Goal: Task Accomplishment & Management: Use online tool/utility

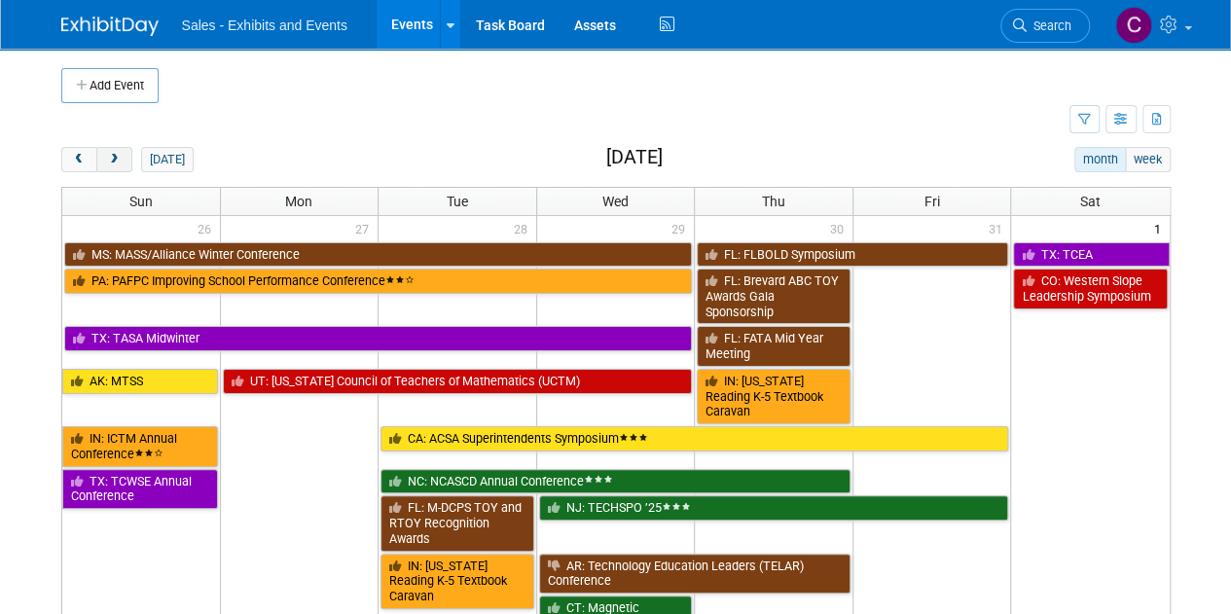
click at [127, 156] on button "next" at bounding box center [114, 159] width 36 height 25
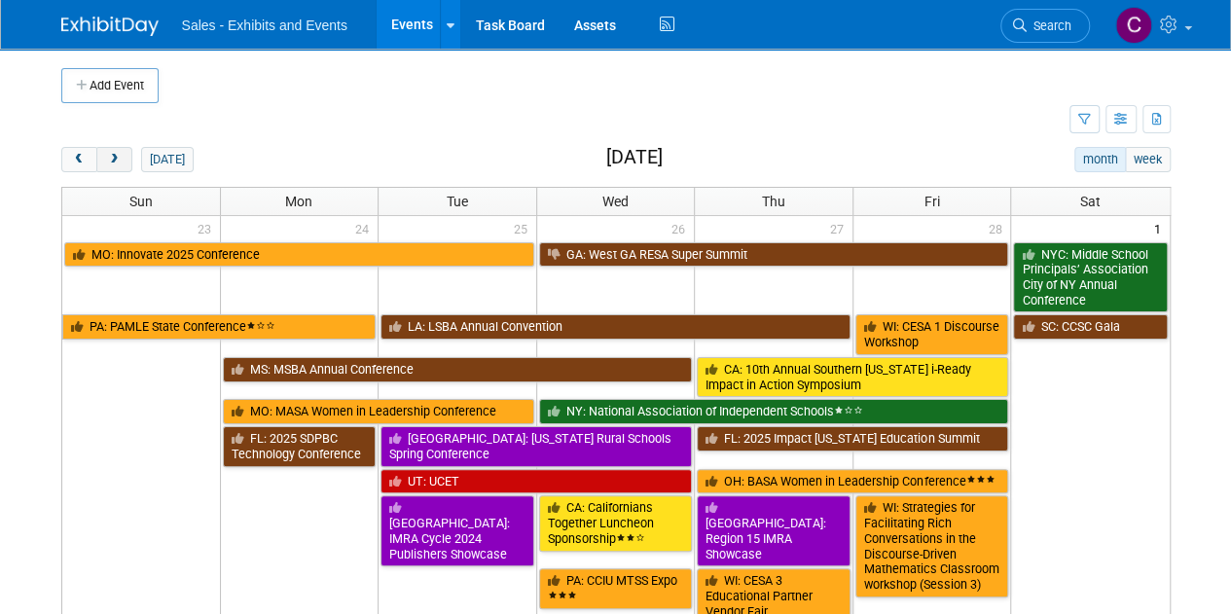
click at [127, 156] on button "next" at bounding box center [114, 159] width 36 height 25
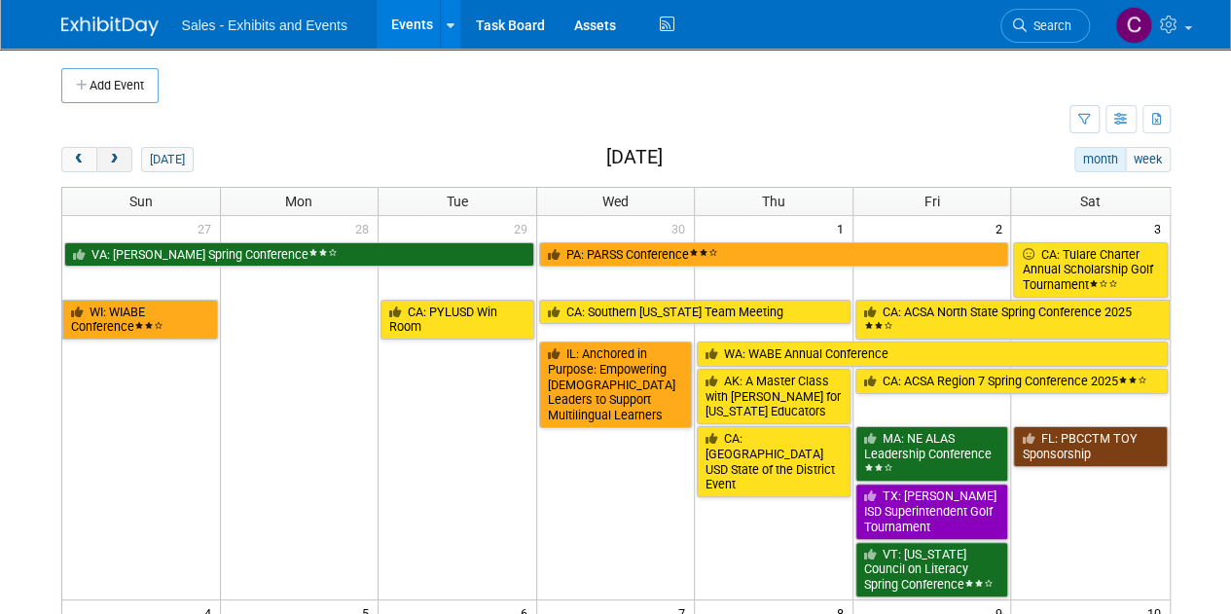
click at [127, 156] on button "next" at bounding box center [114, 159] width 36 height 25
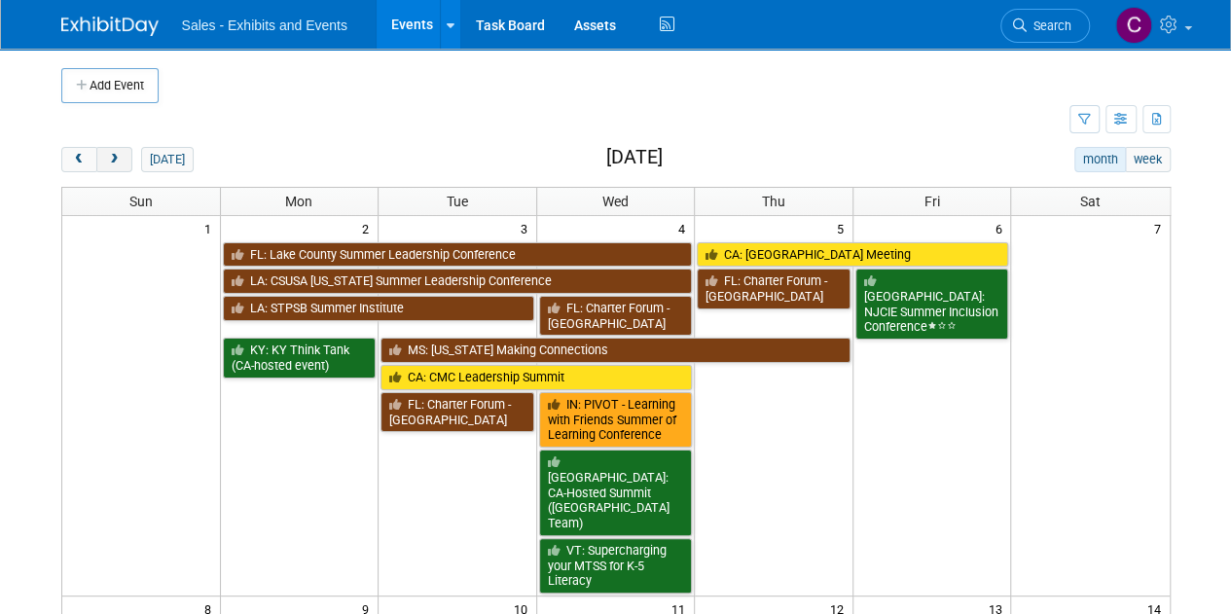
click at [127, 156] on button "next" at bounding box center [114, 159] width 36 height 25
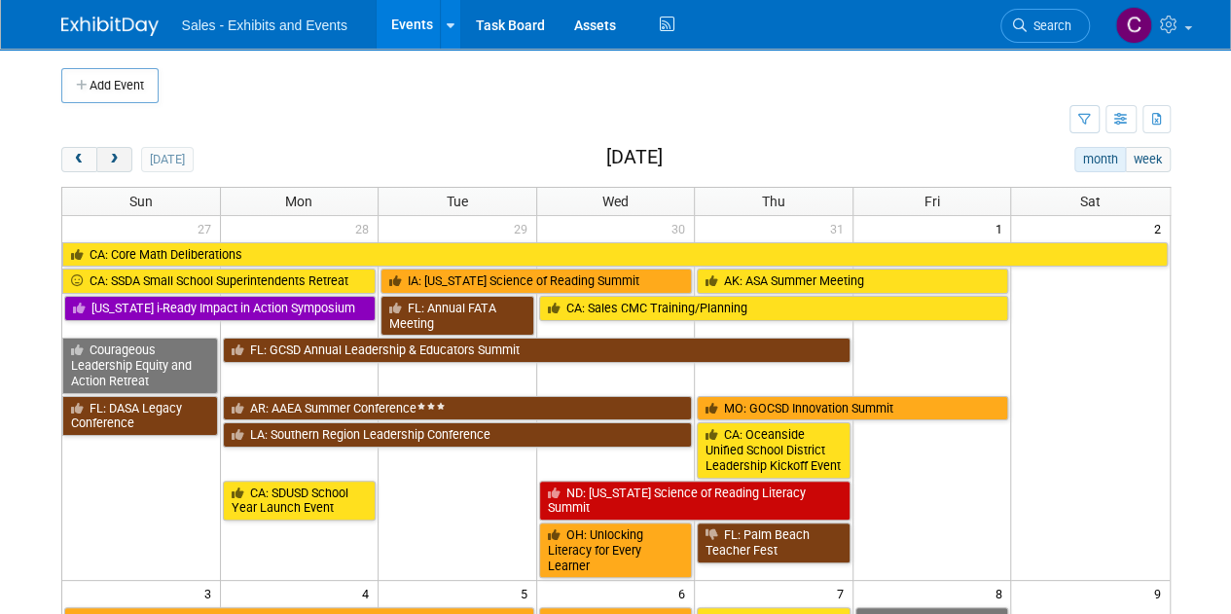
click at [127, 156] on button "next" at bounding box center [114, 159] width 36 height 25
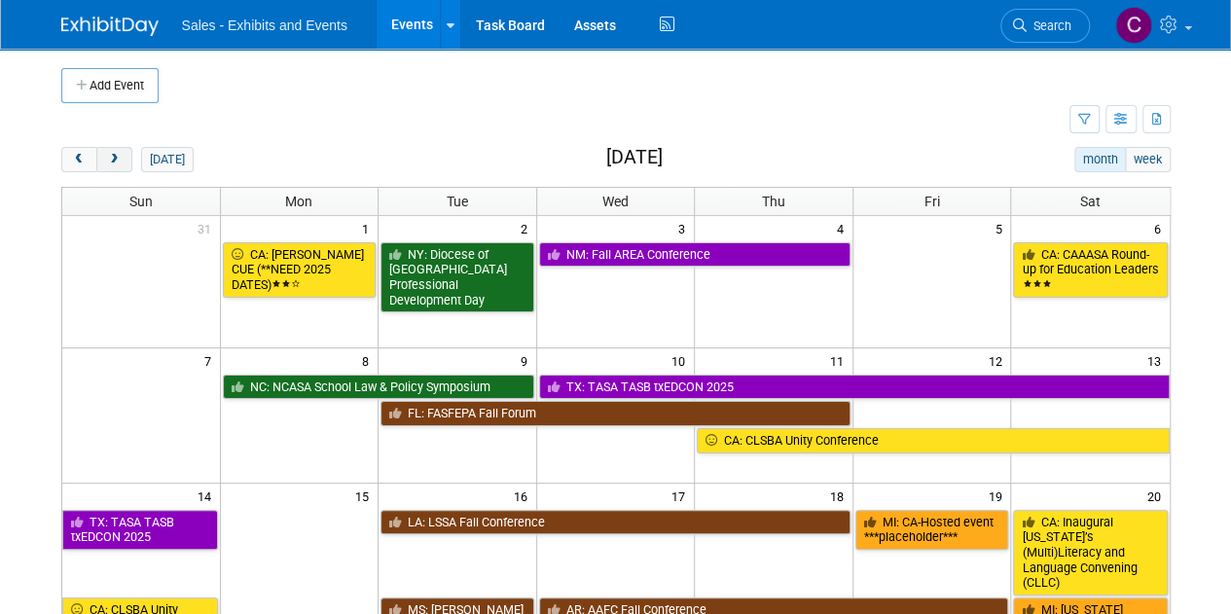
click at [127, 156] on button "next" at bounding box center [114, 159] width 36 height 25
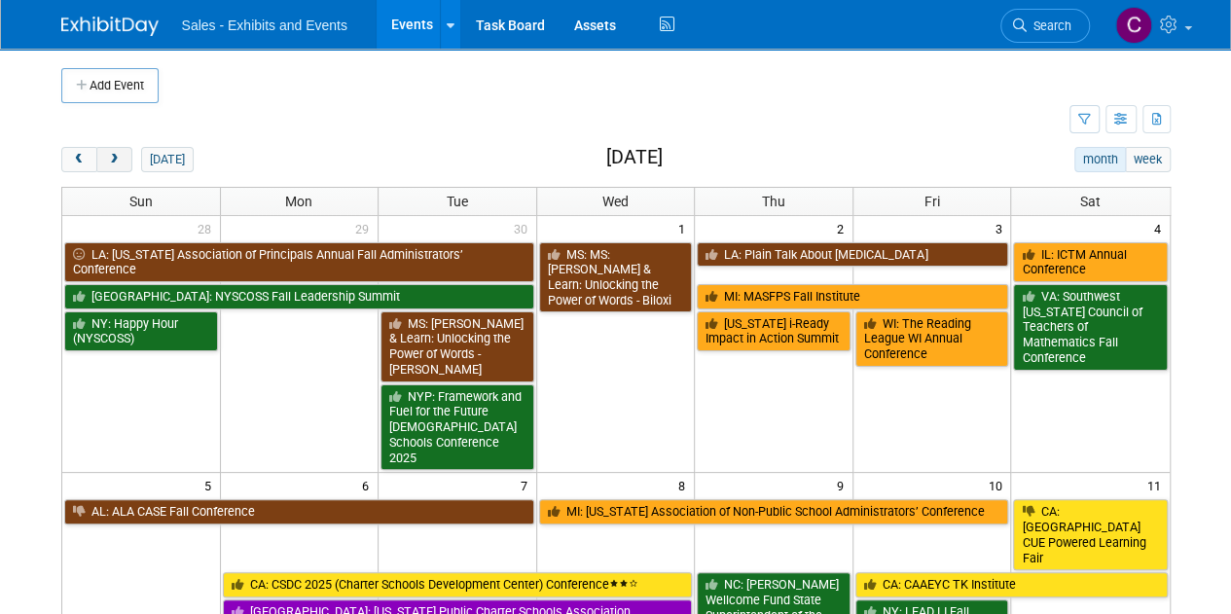
click at [125, 165] on button "next" at bounding box center [114, 159] width 36 height 25
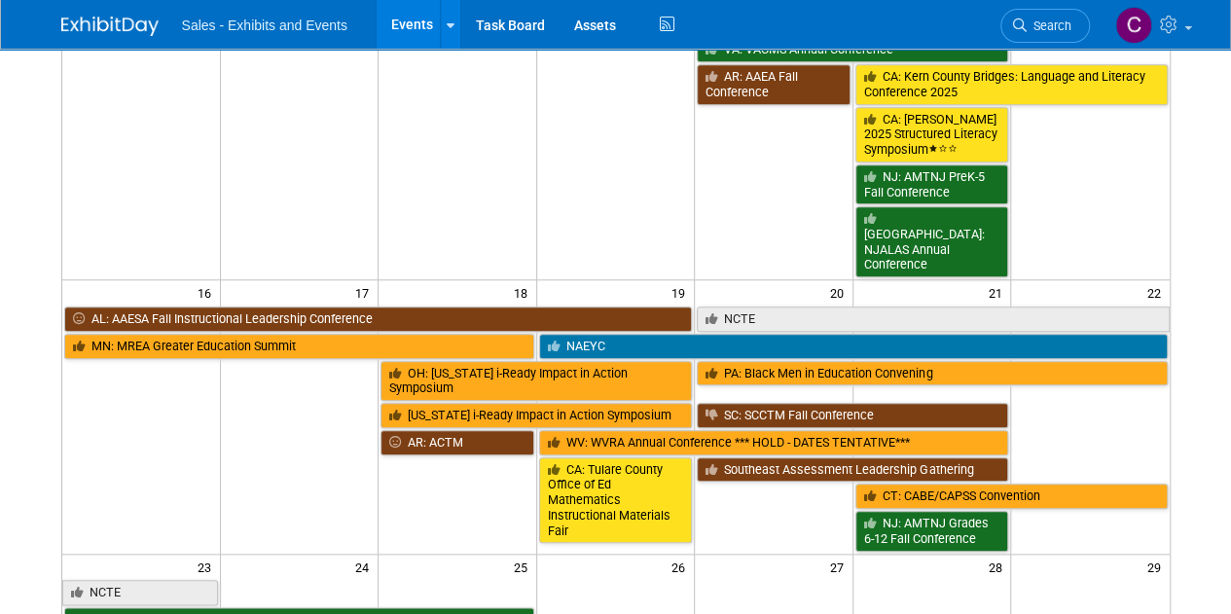
scroll to position [799, 0]
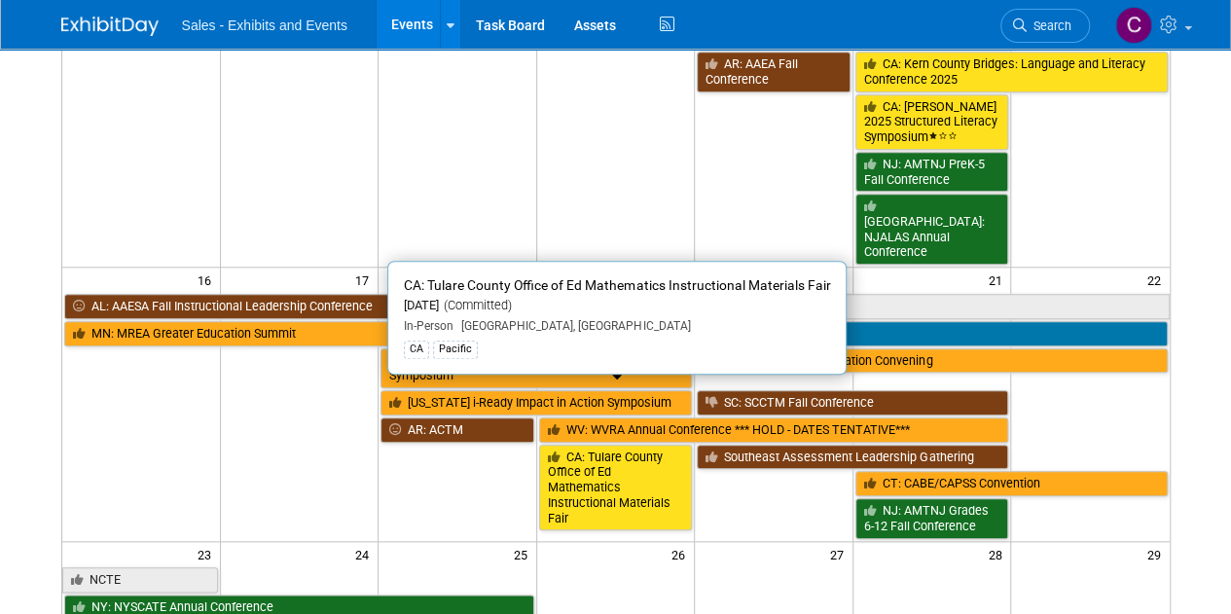
drag, startPoint x: 599, startPoint y: 396, endPoint x: 543, endPoint y: 407, distance: 57.4
click at [599, 445] on link "CA: Tulare County Office of Ed Mathematics Instructional Materials Fair" at bounding box center [616, 488] width 154 height 87
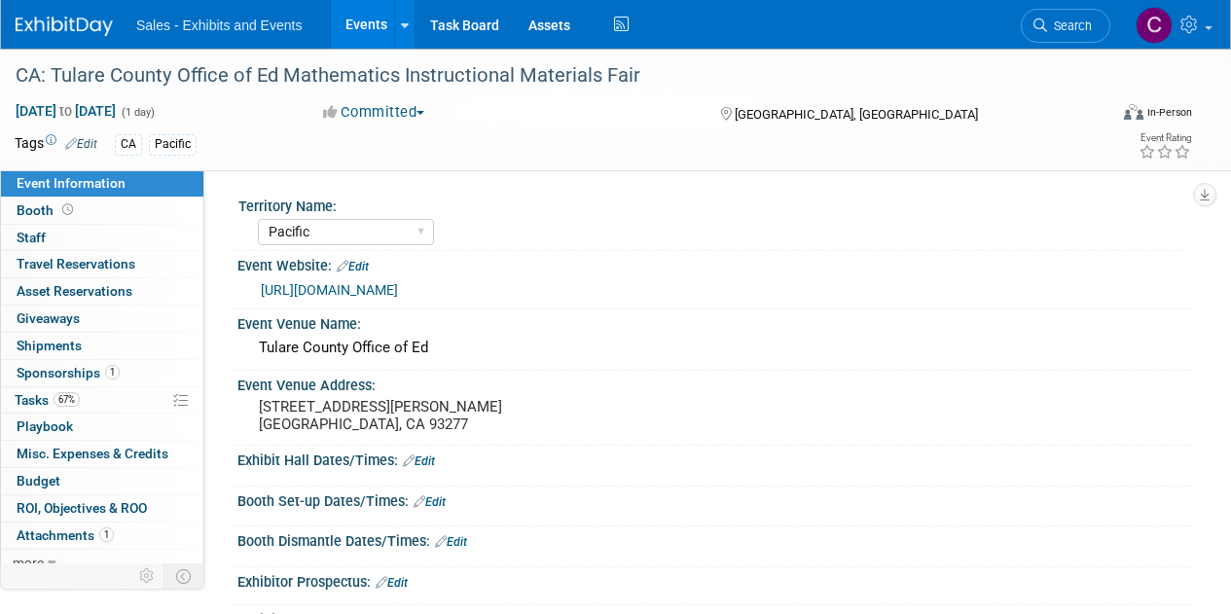
select select "Pacific"
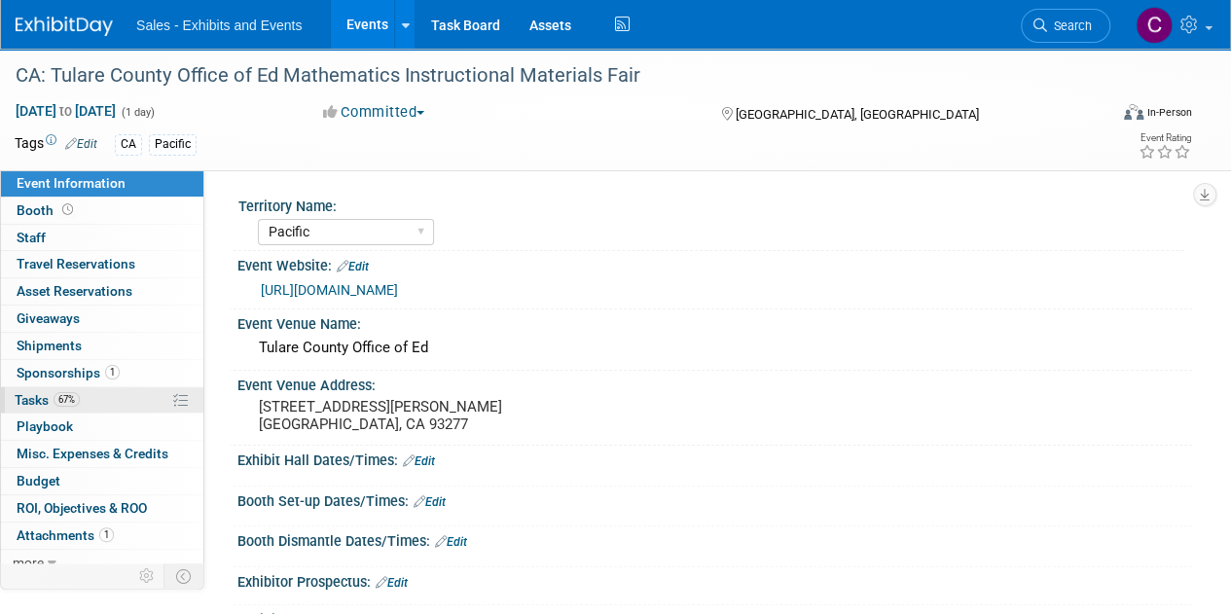
click at [21, 399] on span "Tasks 67%" at bounding box center [47, 400] width 65 height 16
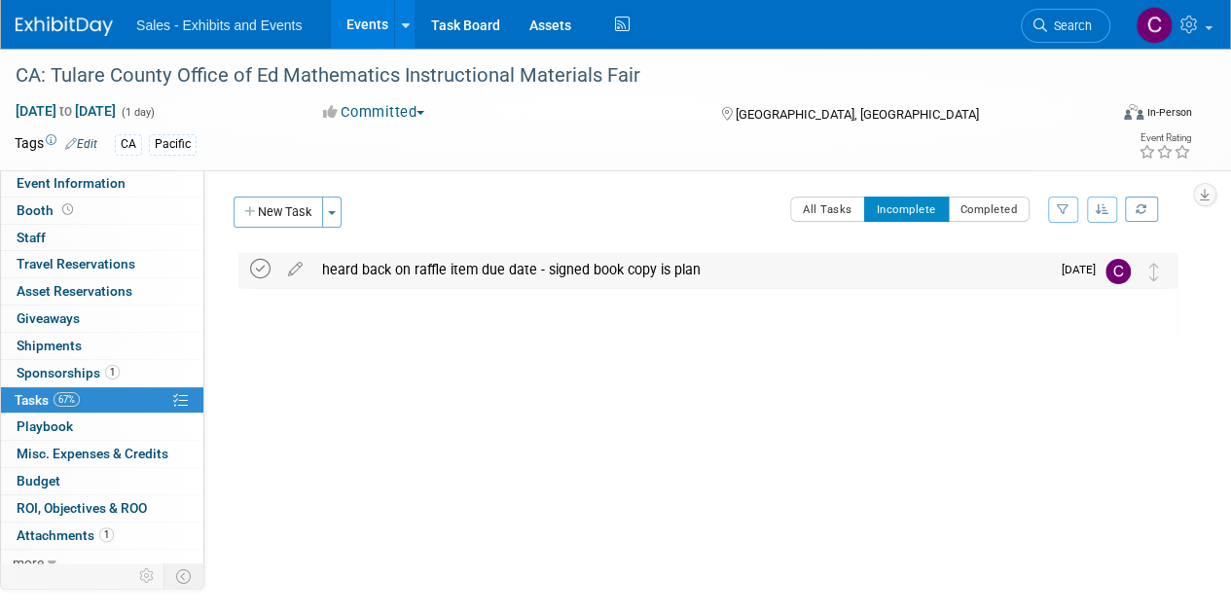
click at [259, 271] on icon at bounding box center [260, 269] width 20 height 20
